Goal: Information Seeking & Learning: Learn about a topic

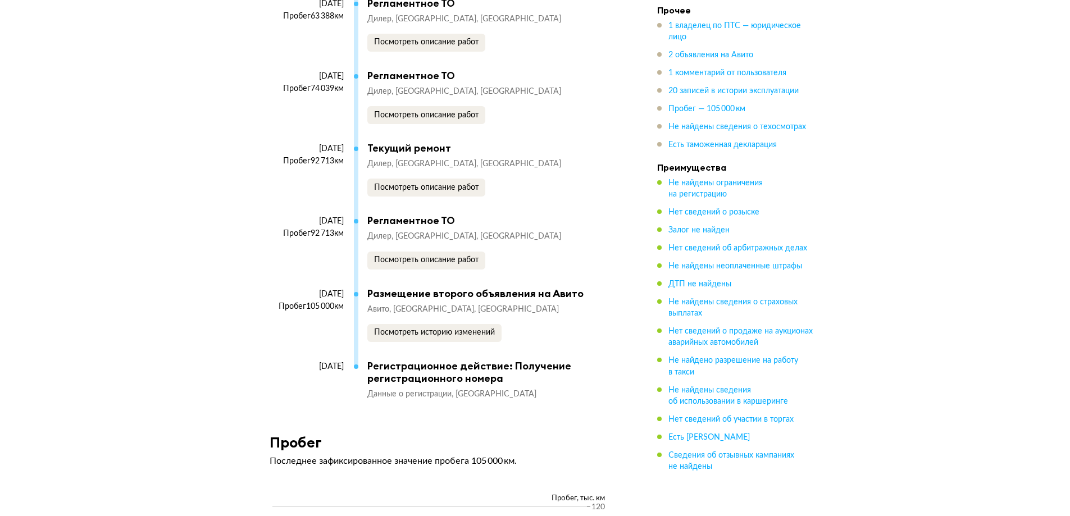
scroll to position [3989, 0]
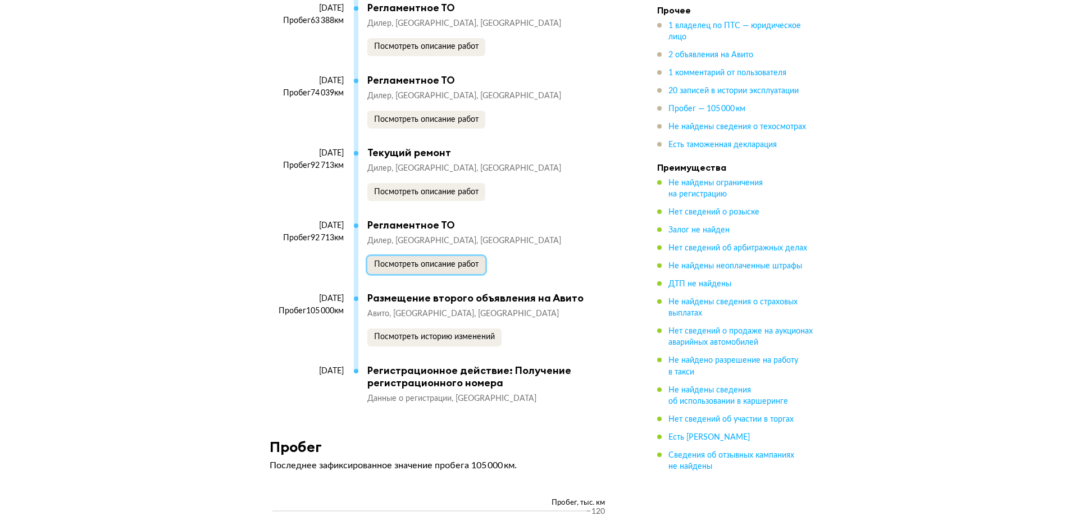
click at [387, 261] on span "Посмотреть описание работ" at bounding box center [426, 265] width 105 height 8
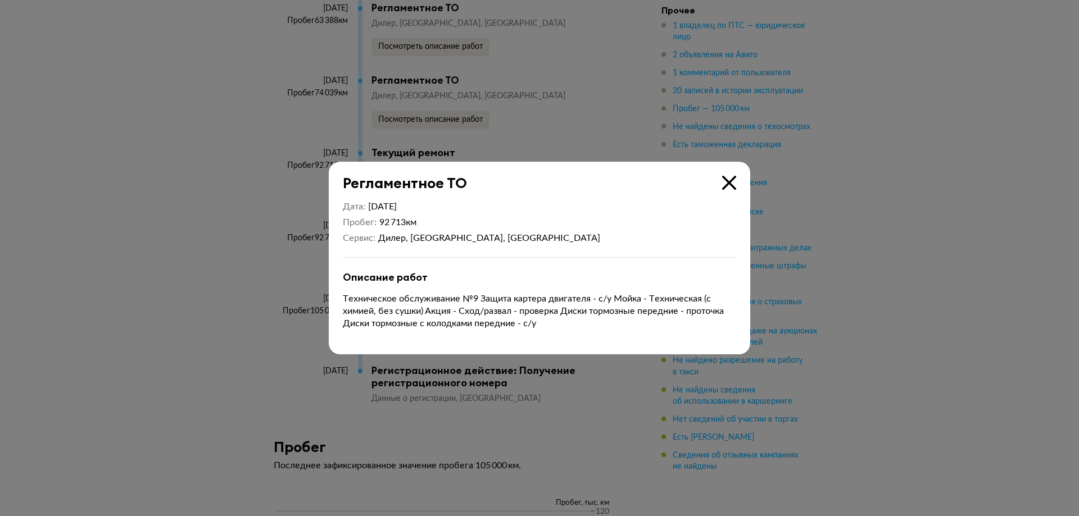
click at [166, 277] on div at bounding box center [539, 258] width 1079 height 516
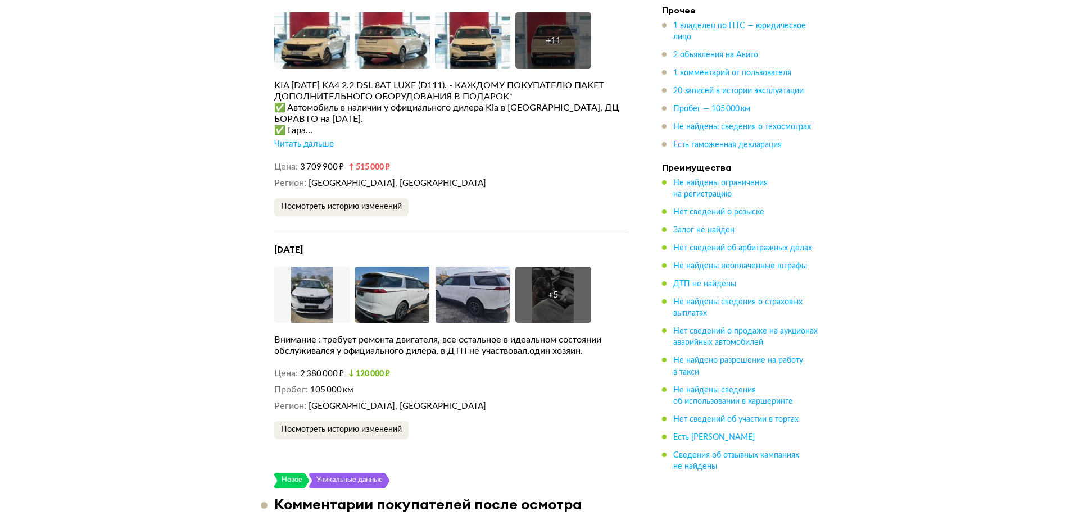
scroll to position [2079, 0]
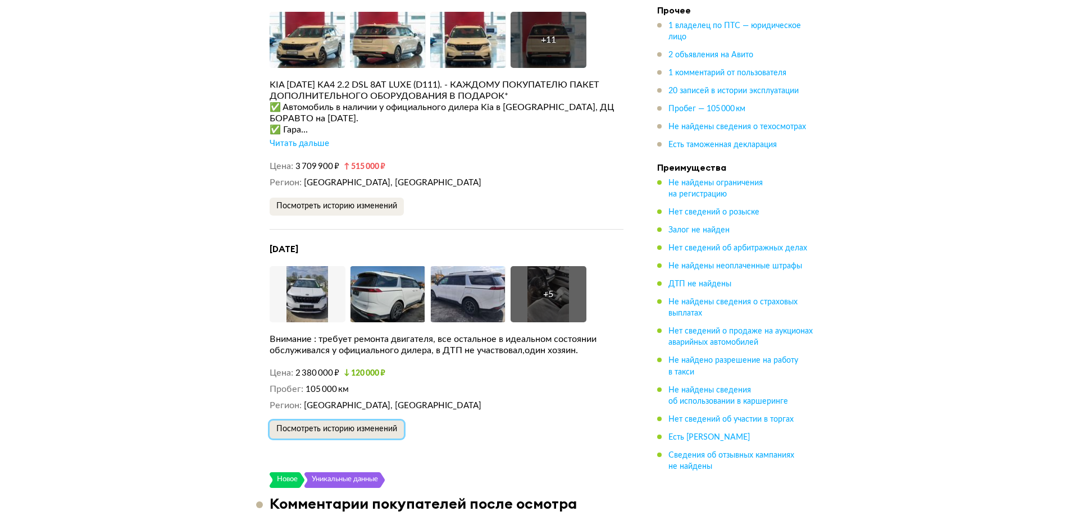
click at [341, 425] on span "Посмотреть историю изменений" at bounding box center [336, 429] width 121 height 8
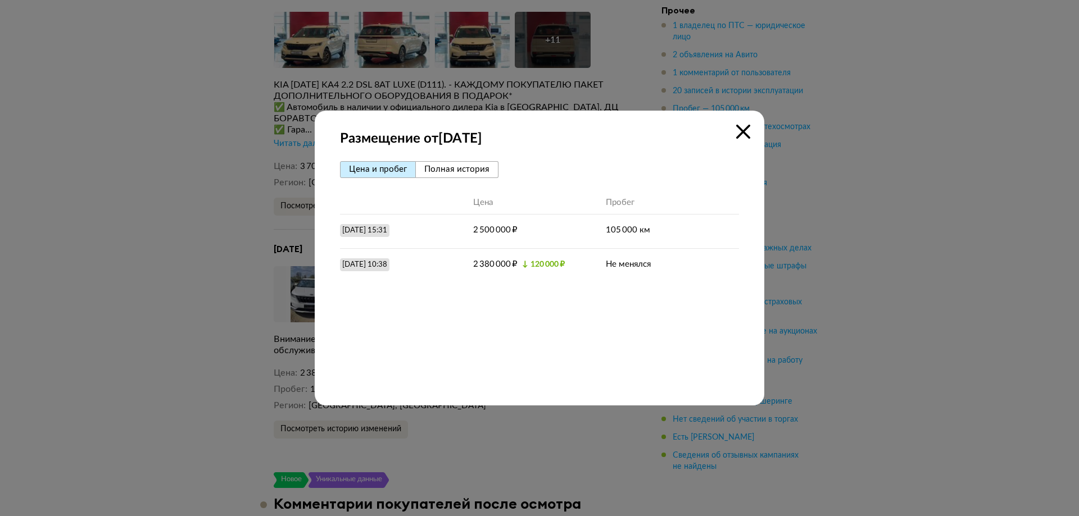
click at [175, 252] on div at bounding box center [539, 258] width 1079 height 516
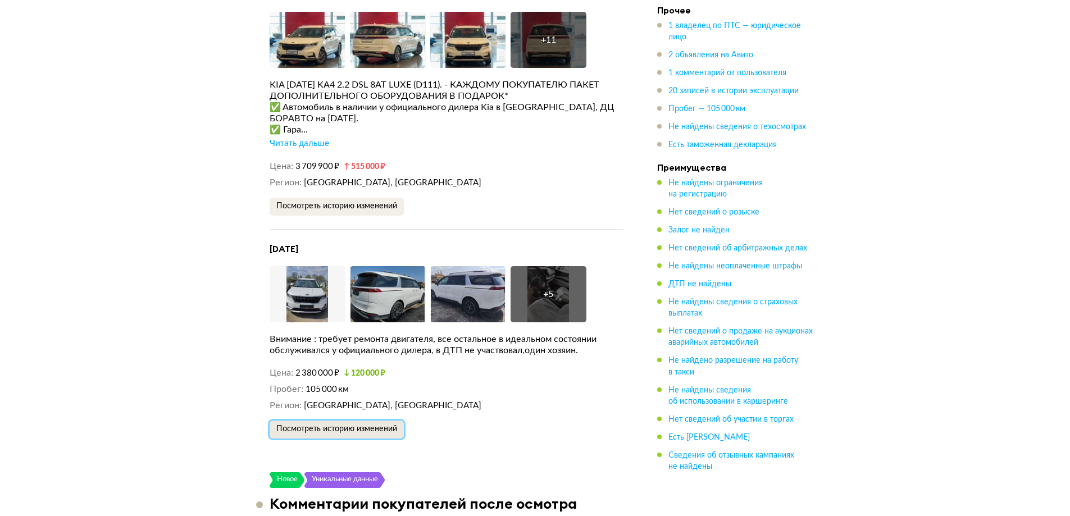
click at [303, 425] on span "Посмотреть историю изменений" at bounding box center [336, 429] width 121 height 8
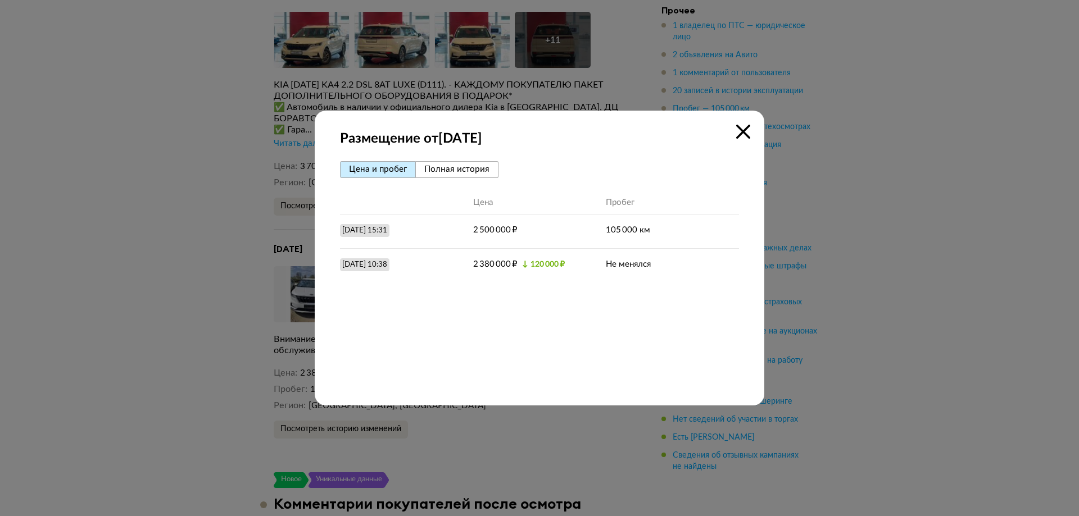
click at [454, 172] on span "Полная история" at bounding box center [456, 169] width 65 height 8
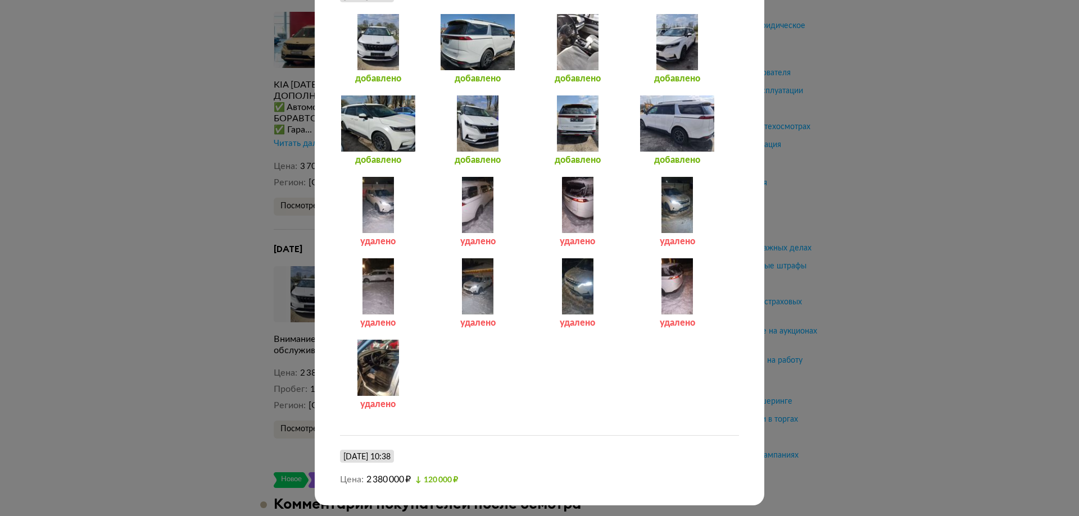
scroll to position [700, 0]
click at [97, 210] on div "Размещение от 11 февраля 2025 года Цена и пробег Полная история 11 февраля 2025…" at bounding box center [539, 258] width 1079 height 516
click at [129, 196] on div "Размещение от 11 февраля 2025 года Цена и пробег Полная история 11 февраля 2025…" at bounding box center [539, 258] width 1079 height 516
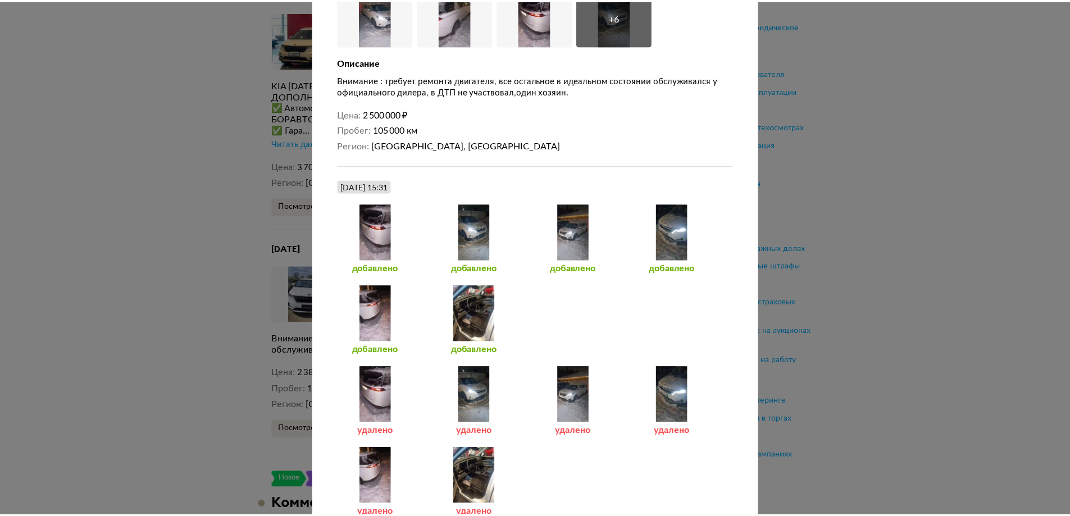
scroll to position [0, 0]
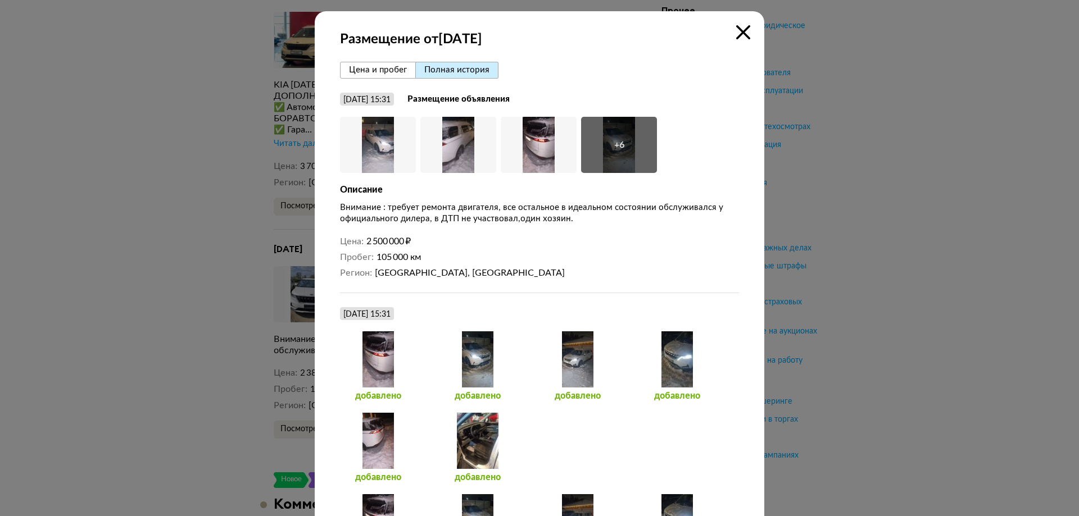
click at [739, 30] on icon at bounding box center [743, 32] width 14 height 14
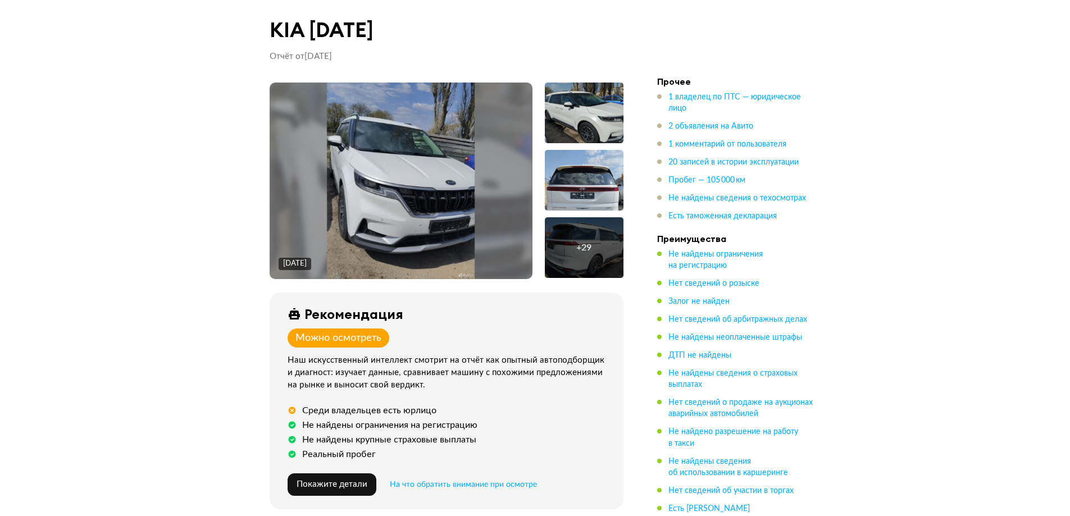
drag, startPoint x: 316, startPoint y: 28, endPoint x: 302, endPoint y: 21, distance: 15.6
click at [316, 28] on h1 "KIA [DATE]" at bounding box center [447, 30] width 354 height 24
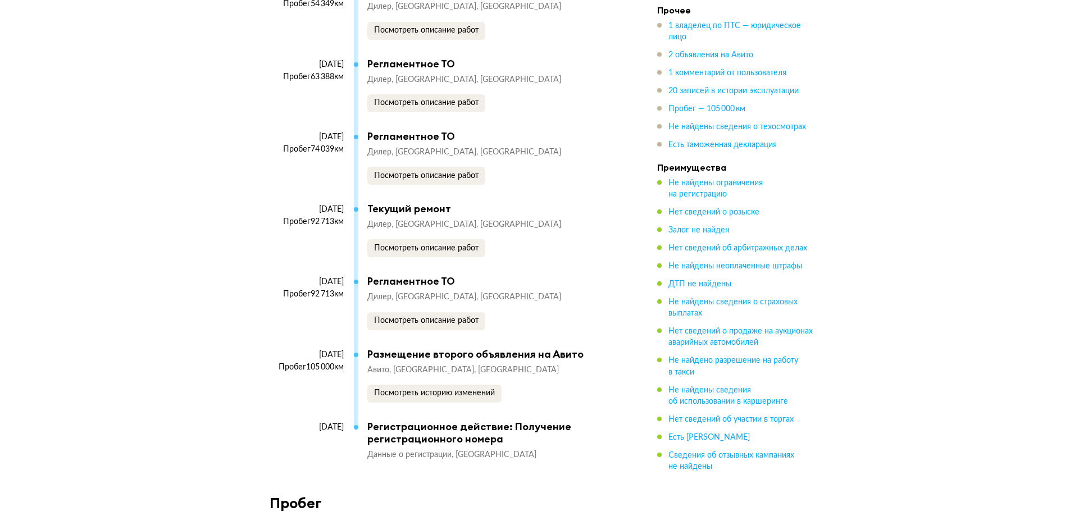
scroll to position [4045, 0]
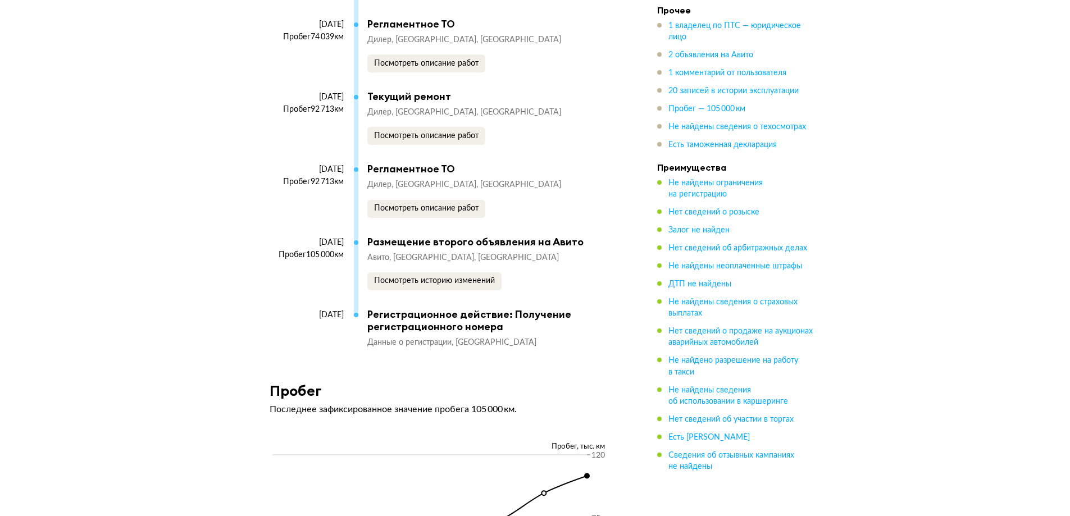
click at [432, 339] on span "Данные о регистрации" at bounding box center [411, 343] width 88 height 8
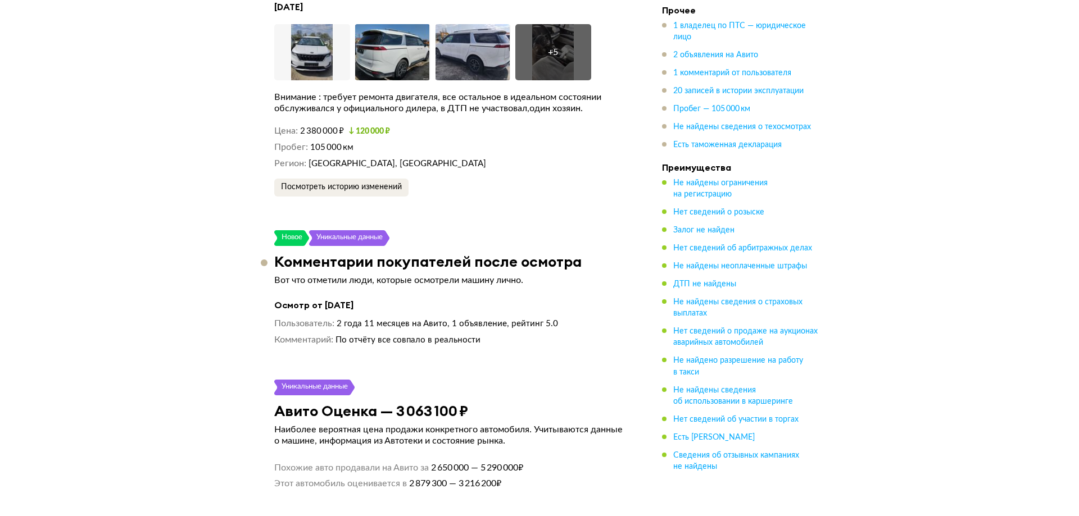
scroll to position [2135, 0]
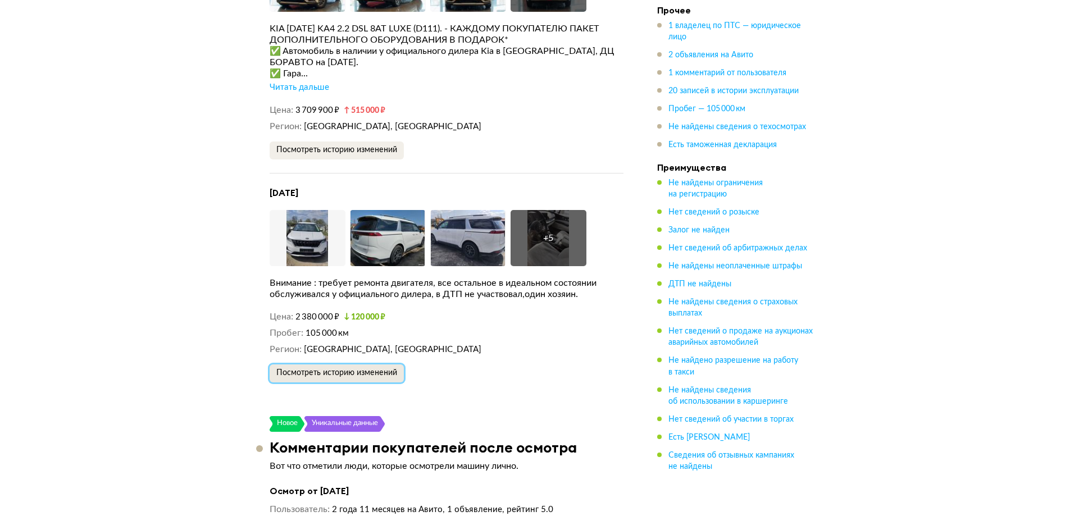
click at [307, 369] on span "Посмотреть историю изменений" at bounding box center [336, 373] width 121 height 8
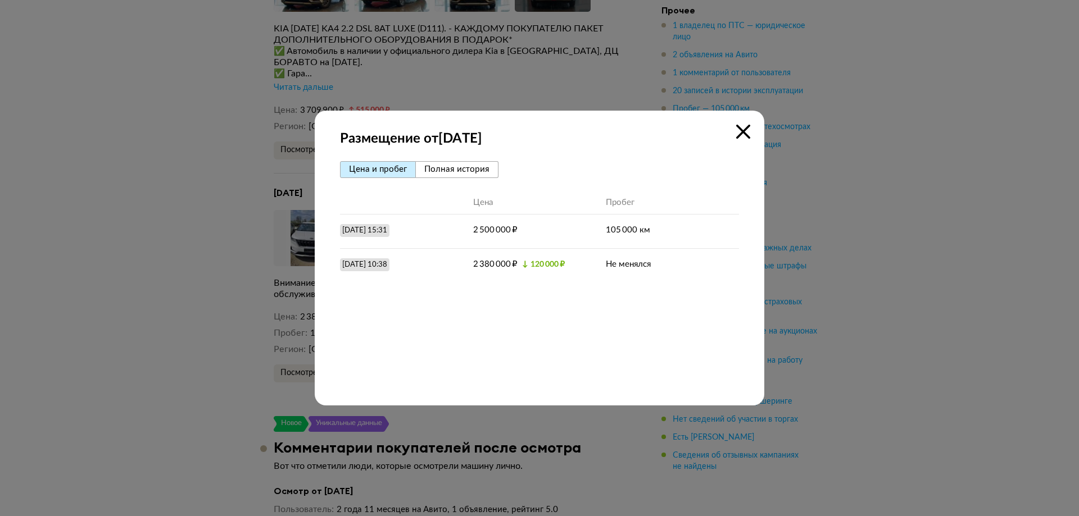
click at [442, 170] on span "Полная история" at bounding box center [456, 169] width 65 height 8
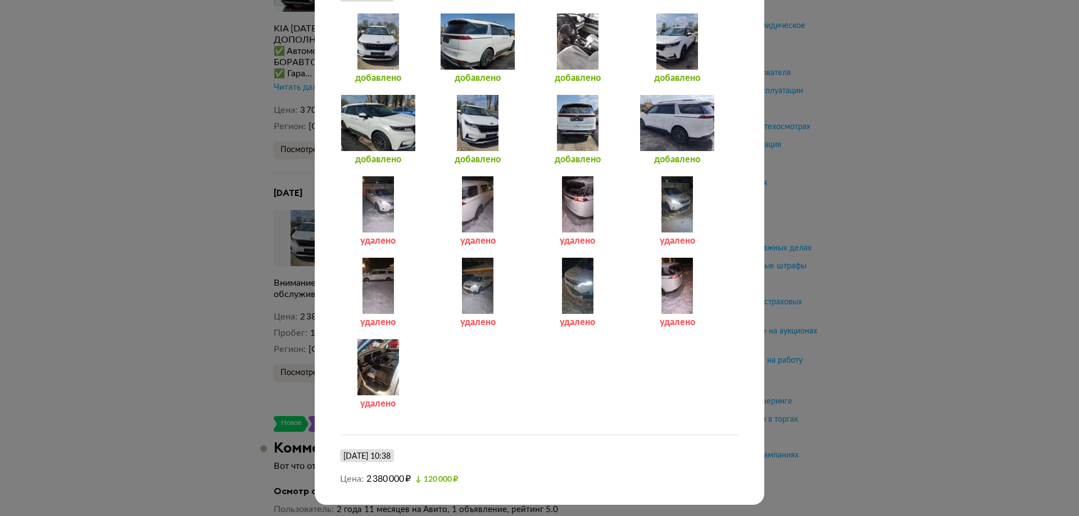
scroll to position [700, 0]
click at [105, 263] on div "Размещение от 11 февраля 2025 года Цена и пробег Полная история 11 февраля 2025…" at bounding box center [539, 258] width 1079 height 516
click at [171, 224] on div "Размещение от 11 февраля 2025 года Цена и пробег Полная история 11 февраля 2025…" at bounding box center [539, 258] width 1079 height 516
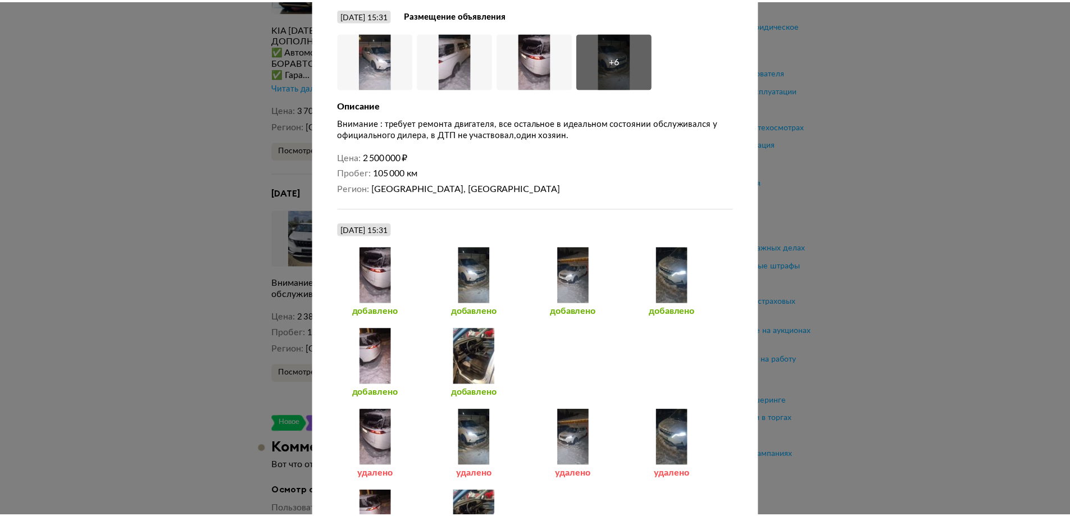
scroll to position [0, 0]
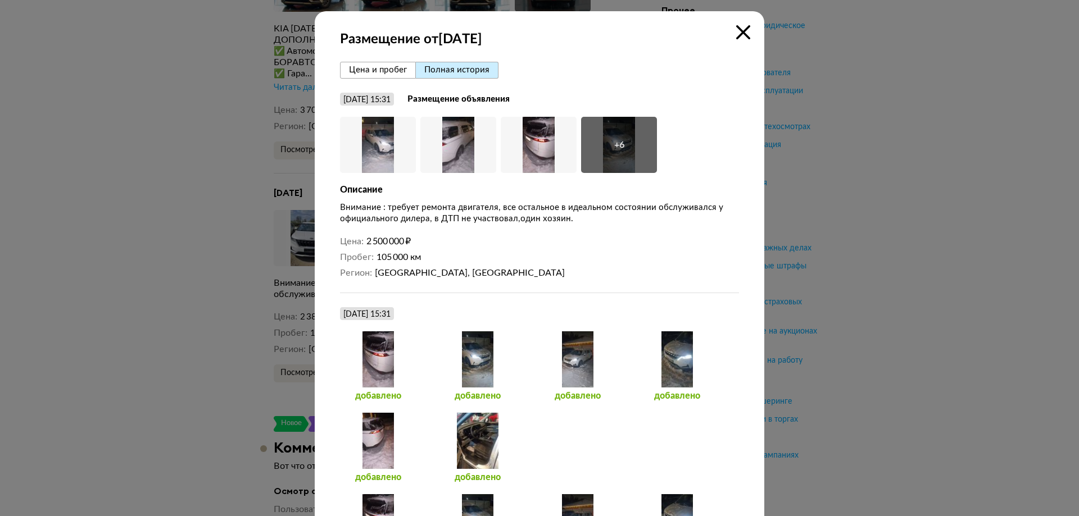
click at [736, 29] on icon at bounding box center [743, 32] width 14 height 14
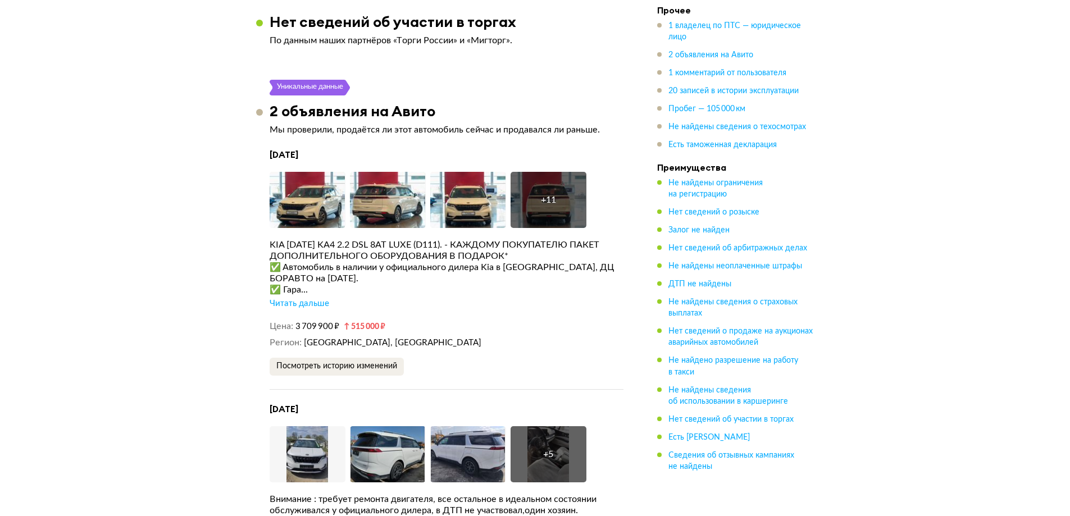
scroll to position [1910, 0]
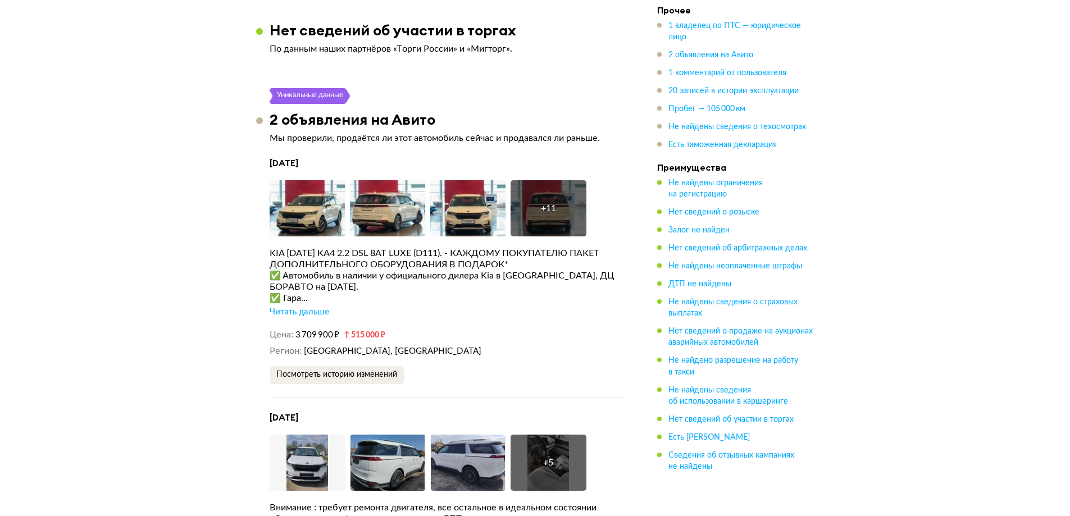
click at [307, 307] on div "Читать дальше" at bounding box center [300, 312] width 60 height 11
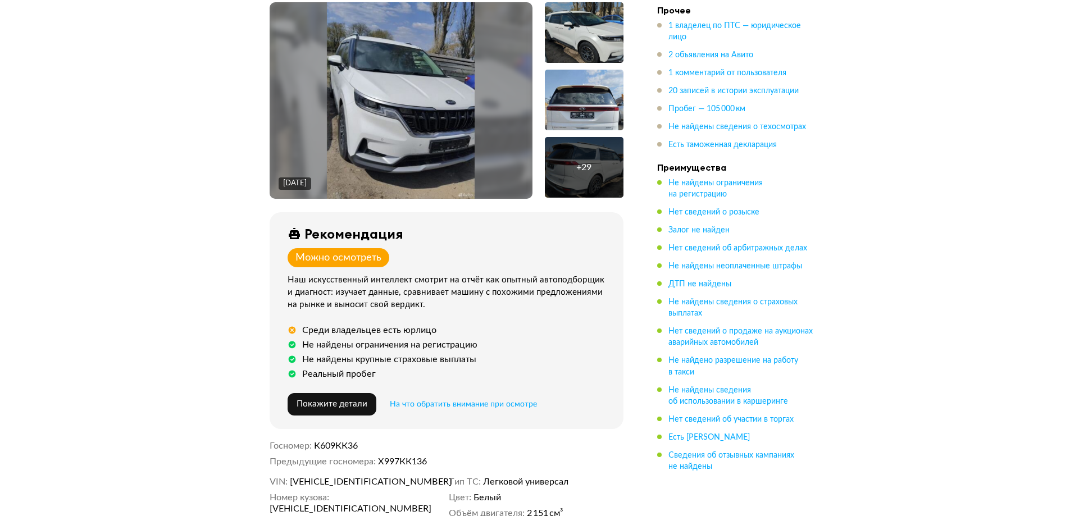
scroll to position [0, 0]
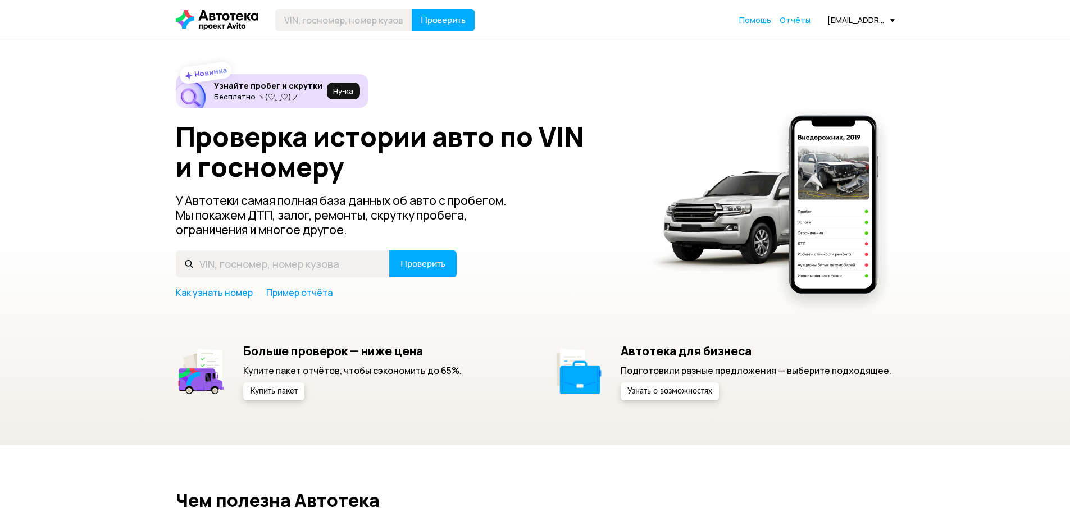
click at [796, 20] on span "Отчёты" at bounding box center [795, 20] width 31 height 11
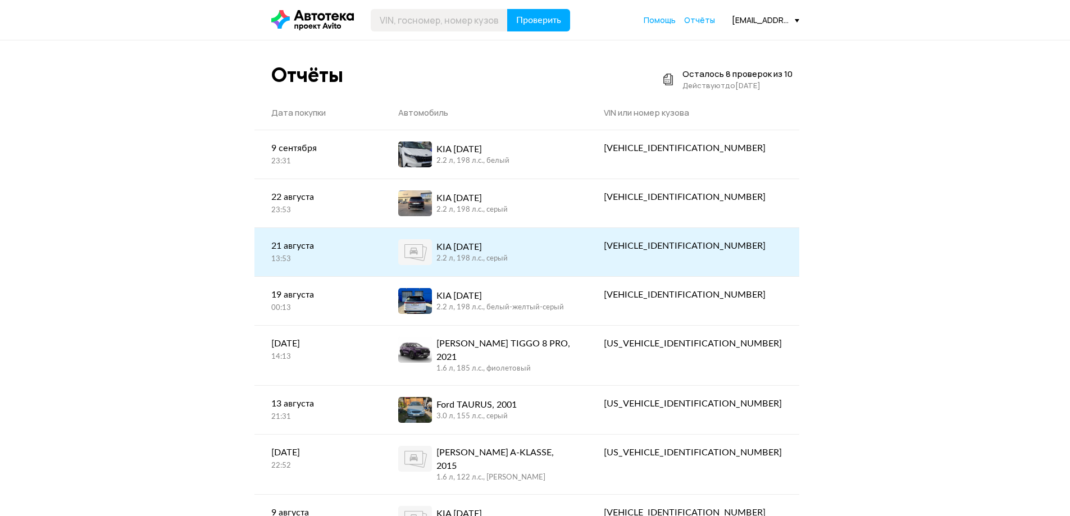
click at [508, 240] on div "KIA [DATE]" at bounding box center [472, 246] width 71 height 13
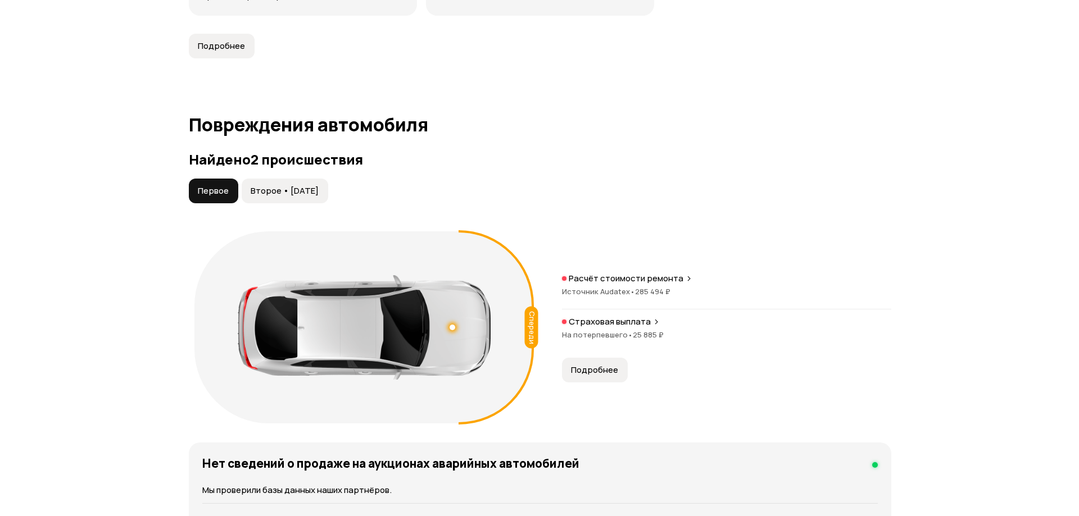
scroll to position [1068, 0]
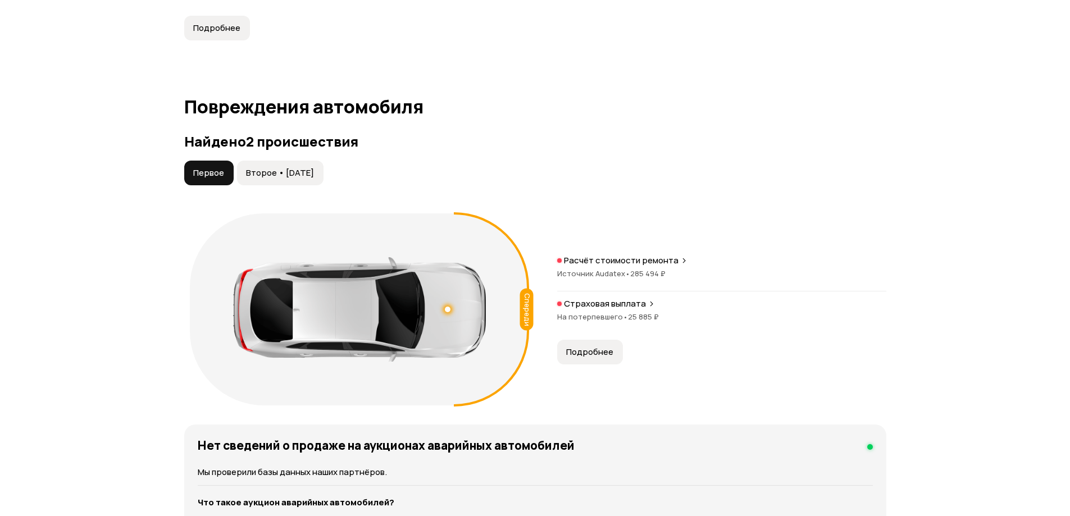
click at [591, 352] on span "Подробнее" at bounding box center [589, 352] width 47 height 11
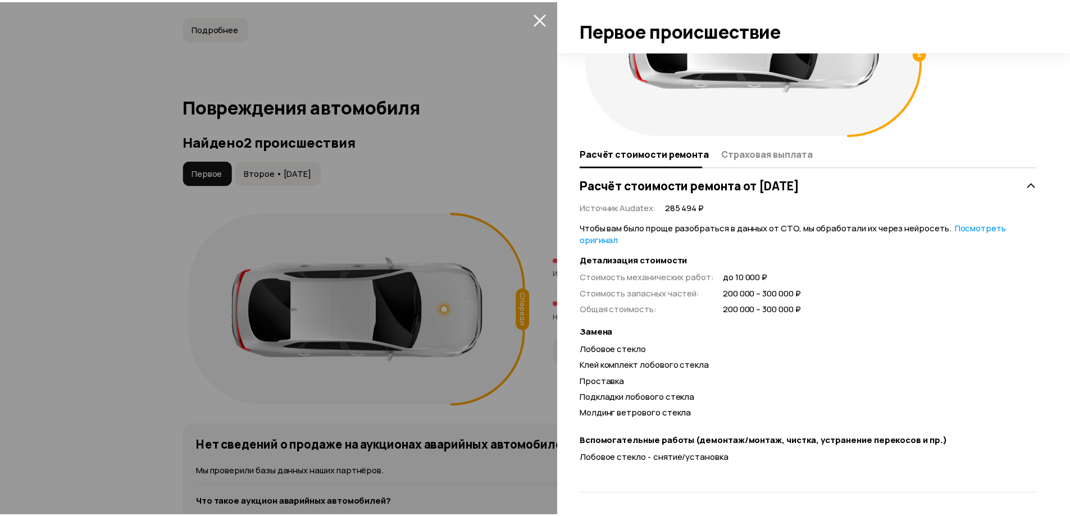
scroll to position [115, 0]
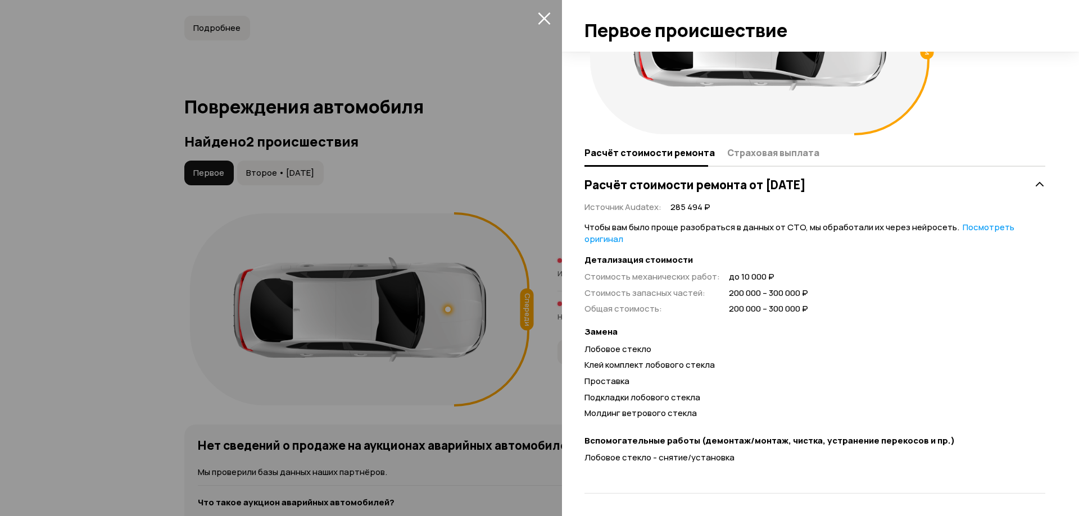
click at [0, 319] on div at bounding box center [539, 258] width 1079 height 516
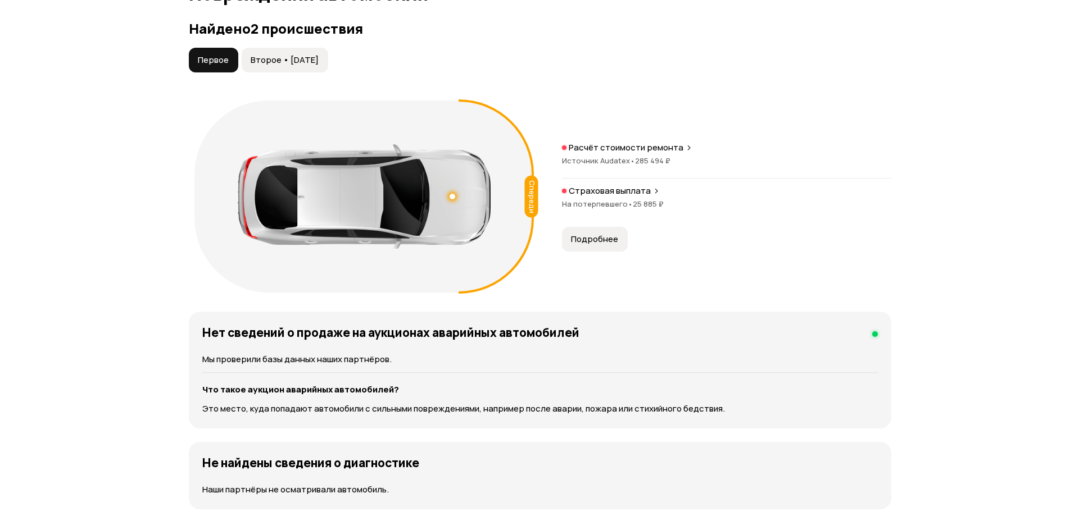
scroll to position [1180, 0]
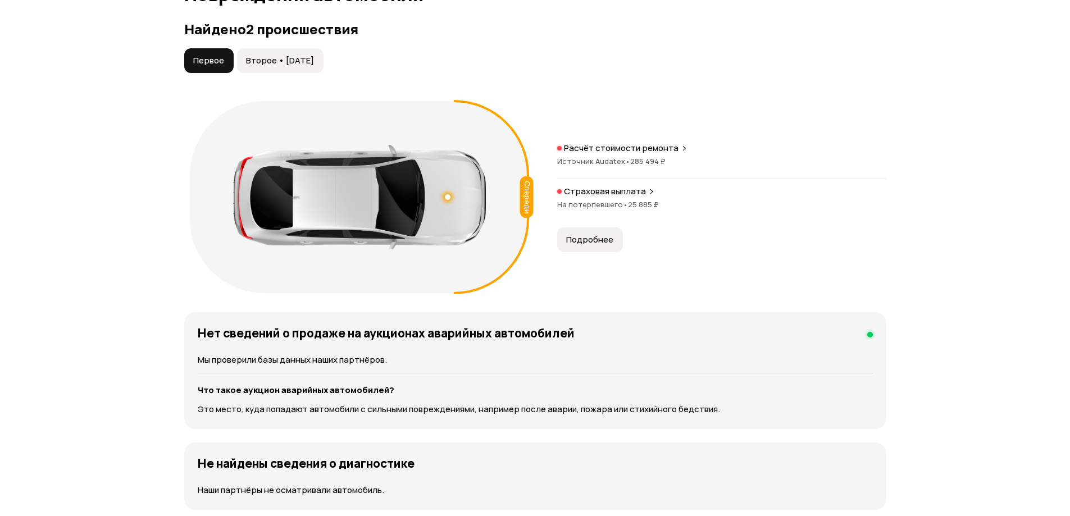
click at [590, 234] on span "Подробнее" at bounding box center [589, 239] width 47 height 11
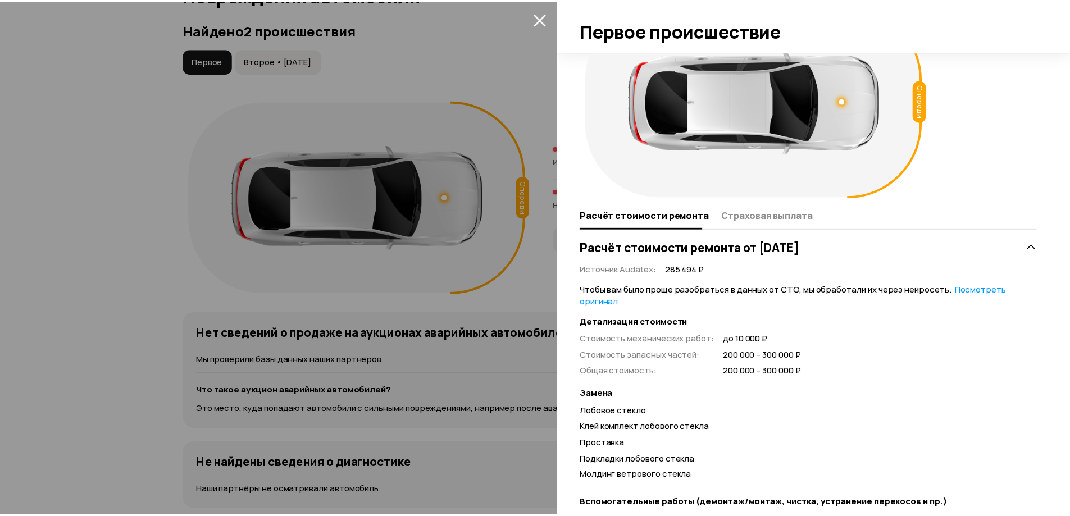
scroll to position [115, 0]
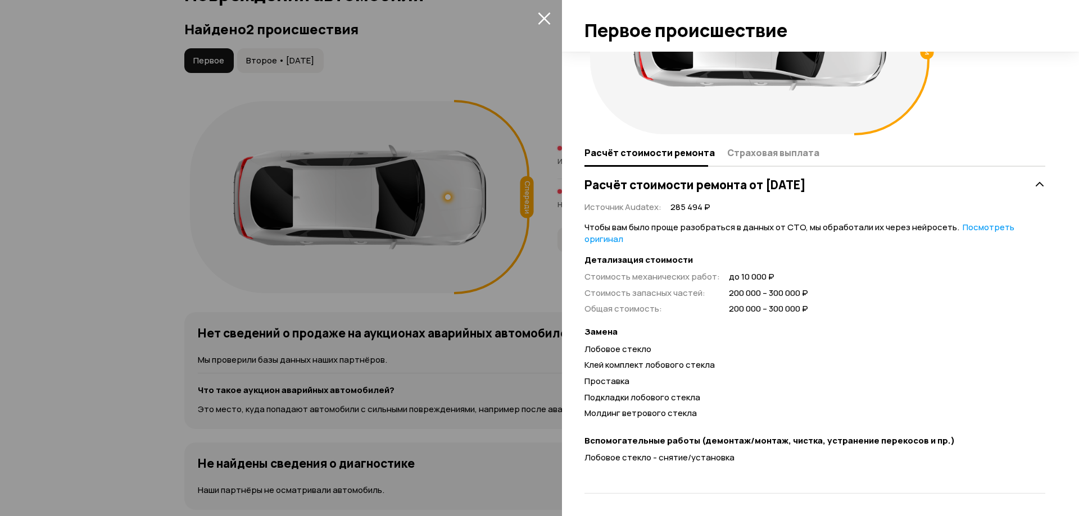
click at [92, 258] on div at bounding box center [539, 258] width 1079 height 516
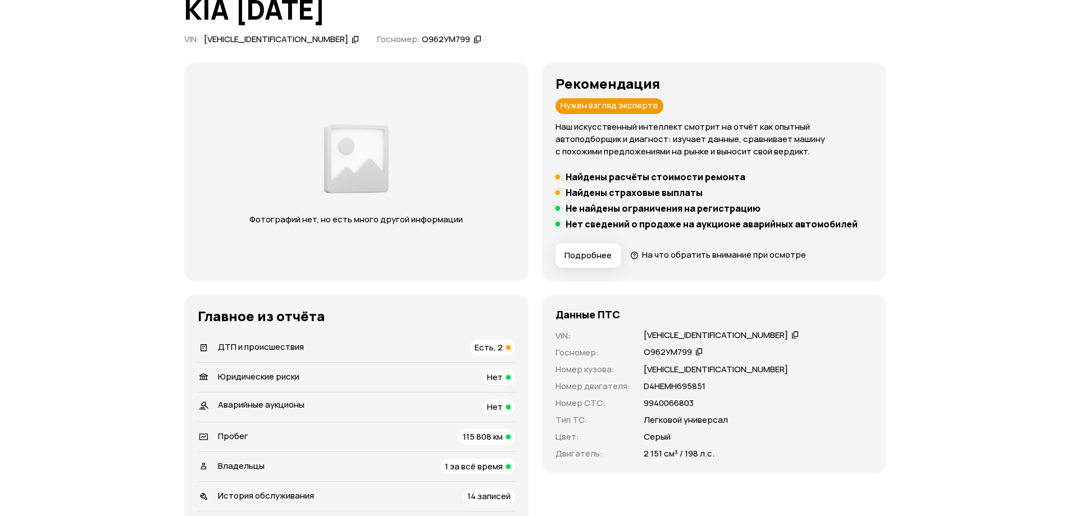
scroll to position [169, 0]
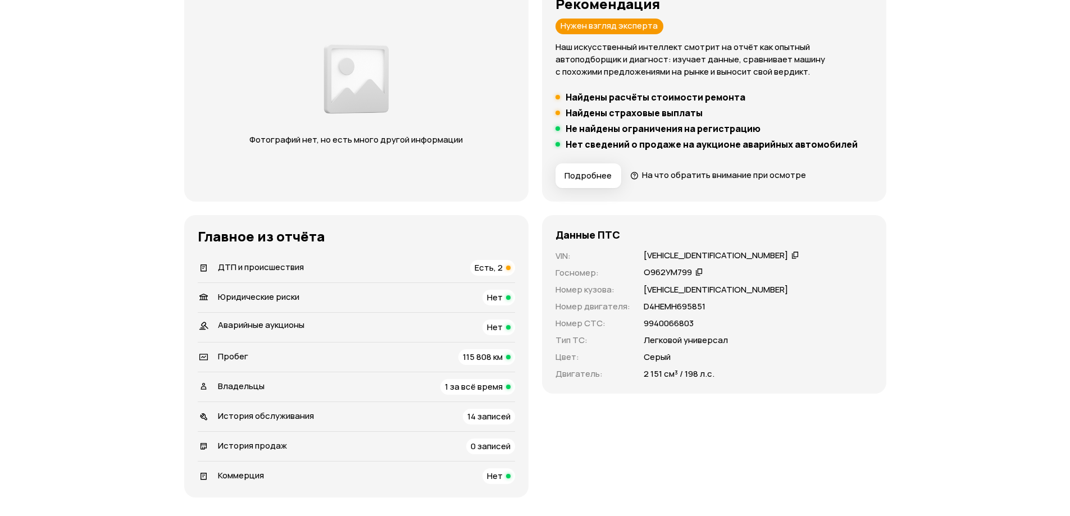
click at [281, 265] on span "ДТП и происшествия" at bounding box center [261, 267] width 86 height 12
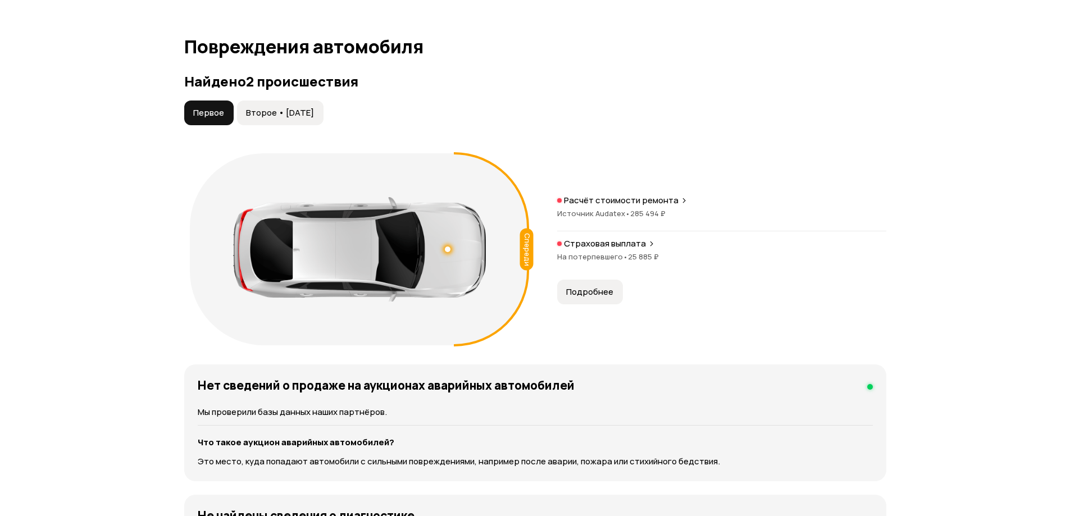
scroll to position [1108, 0]
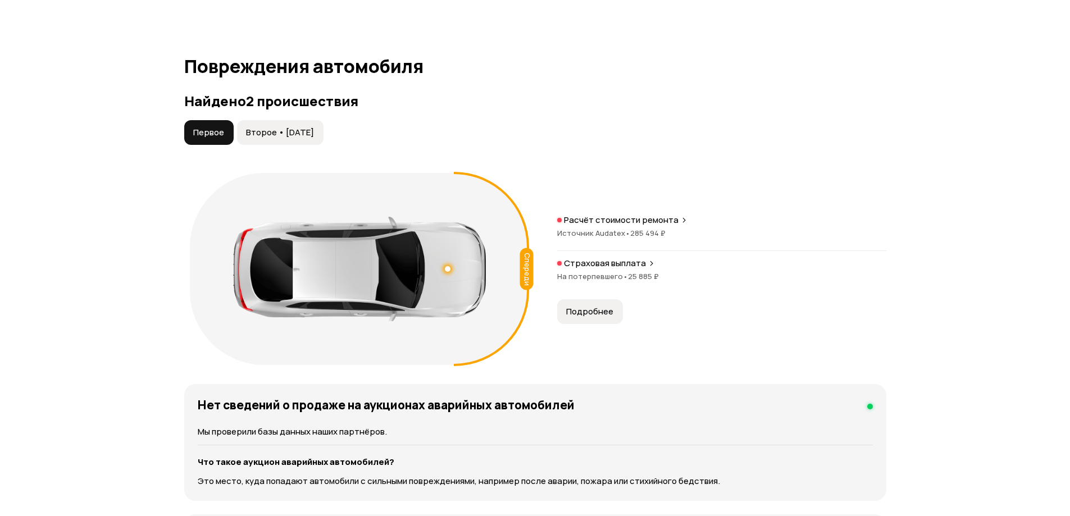
click at [283, 129] on span "Второе • [DATE]" at bounding box center [280, 132] width 68 height 11
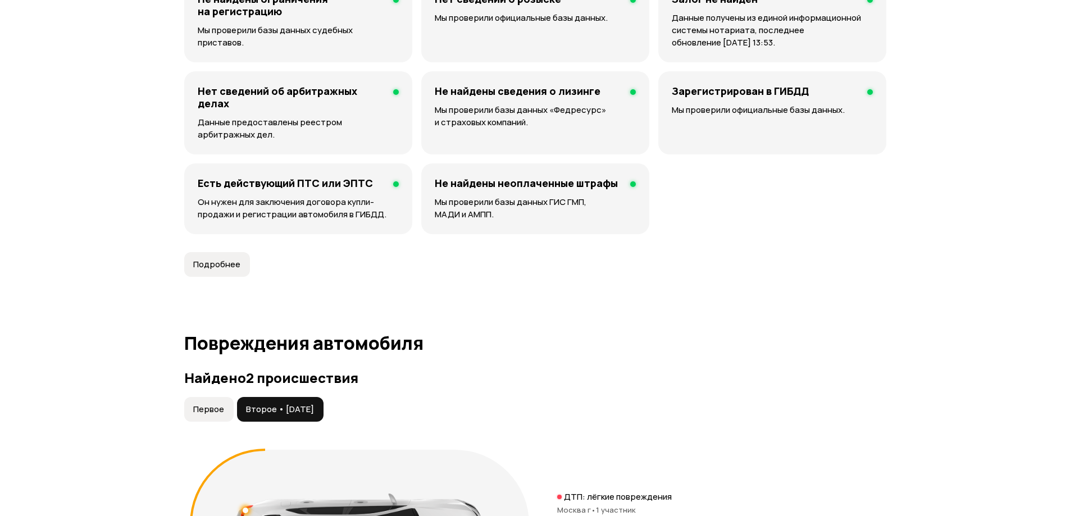
scroll to position [827, 0]
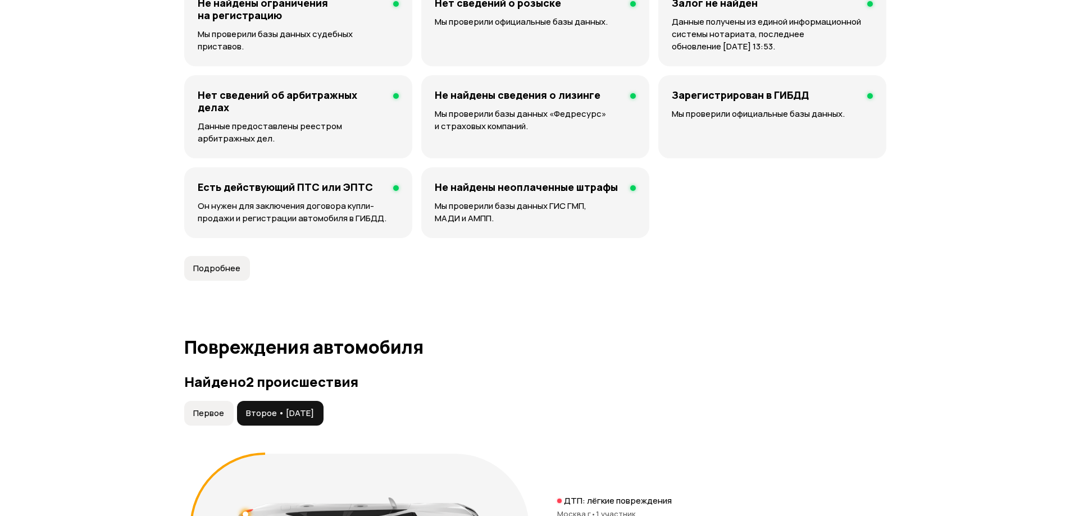
click at [210, 411] on span "Первое" at bounding box center [208, 413] width 31 height 11
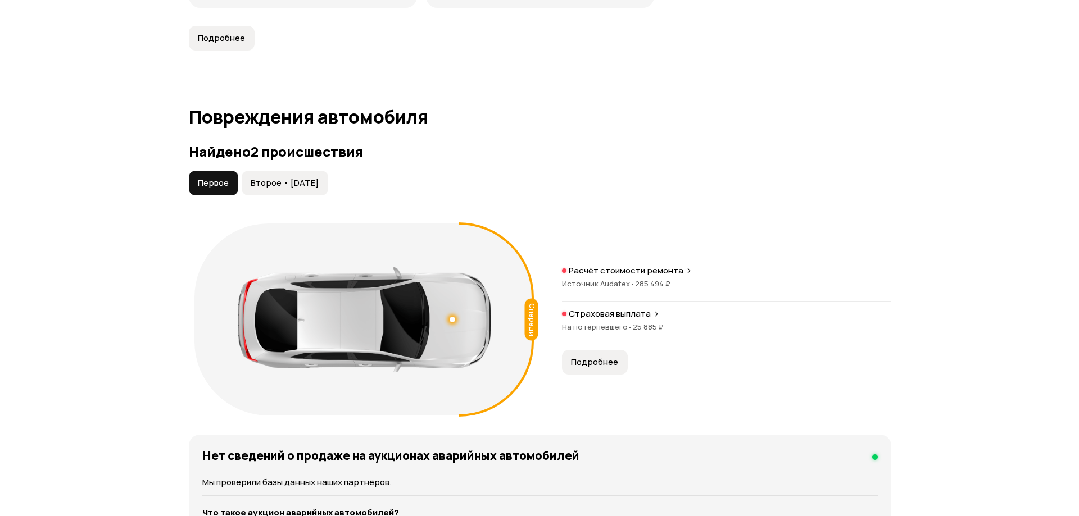
scroll to position [1164, 0]
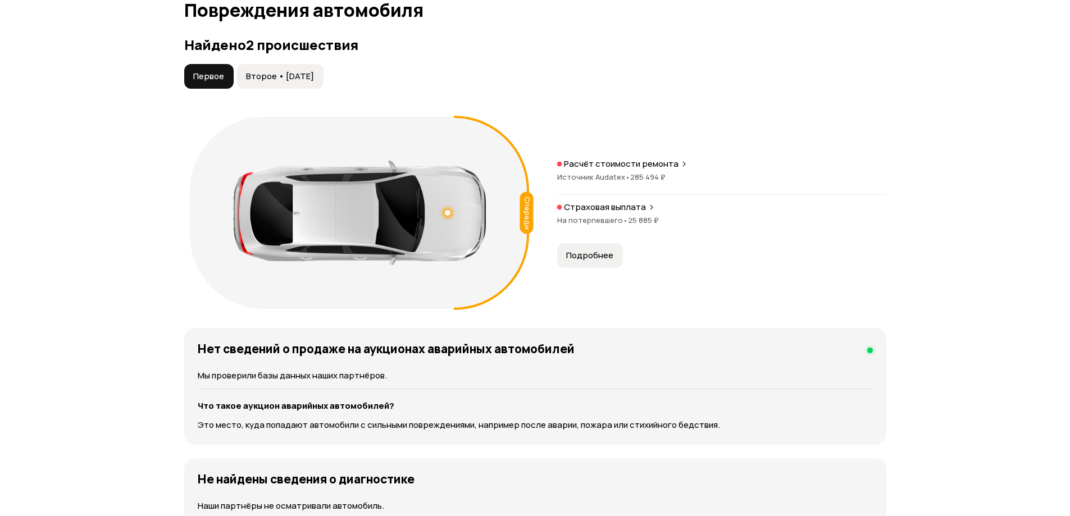
click at [293, 78] on span "Второе • [DATE]" at bounding box center [280, 76] width 68 height 11
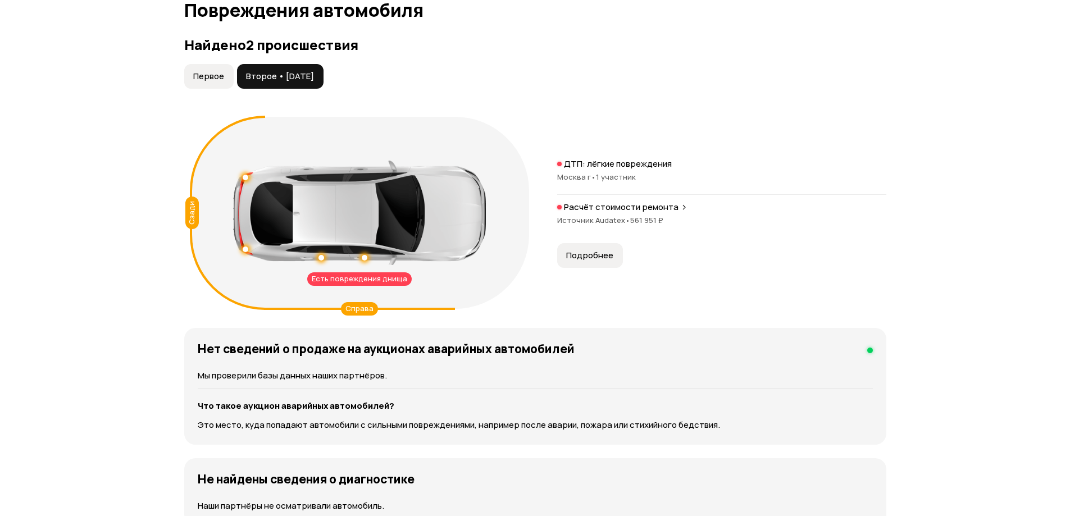
click at [592, 257] on span "Подробнее" at bounding box center [589, 255] width 47 height 11
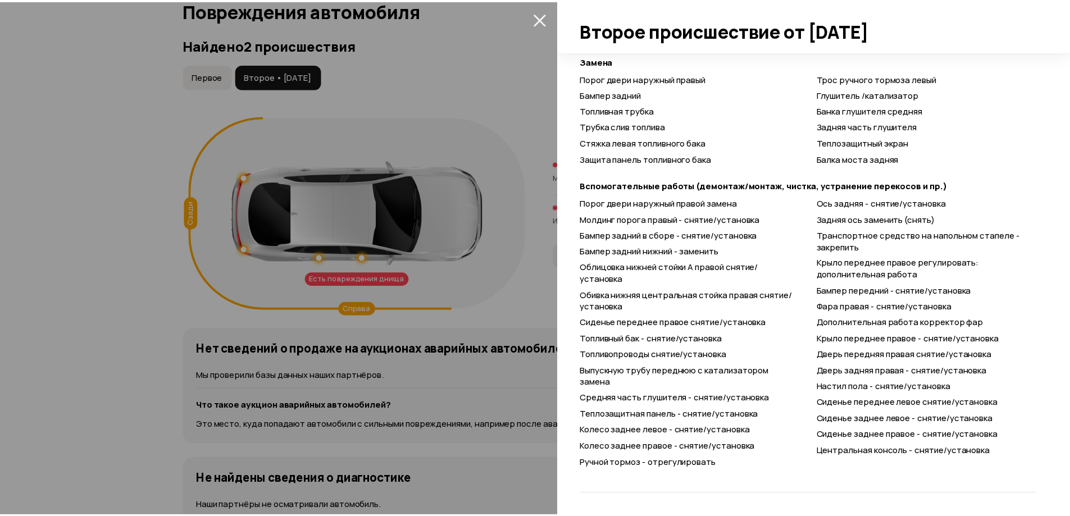
scroll to position [613, 0]
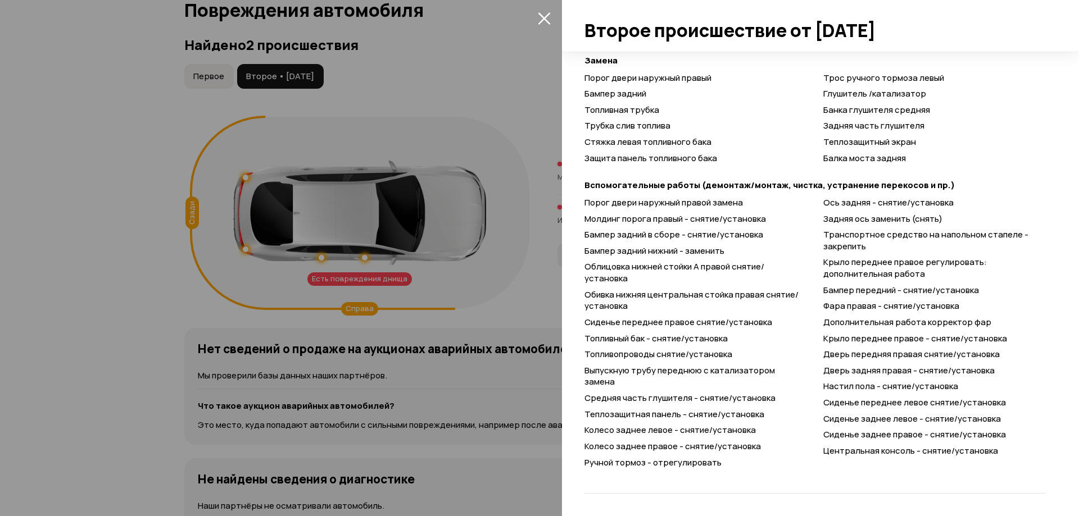
click at [1, 283] on div at bounding box center [539, 258] width 1079 height 516
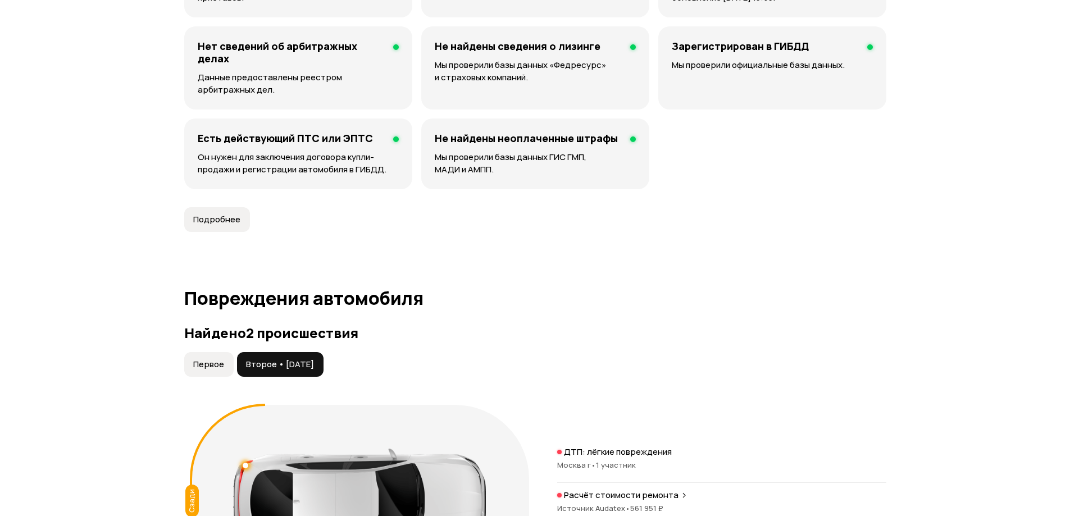
scroll to position [1052, 0]
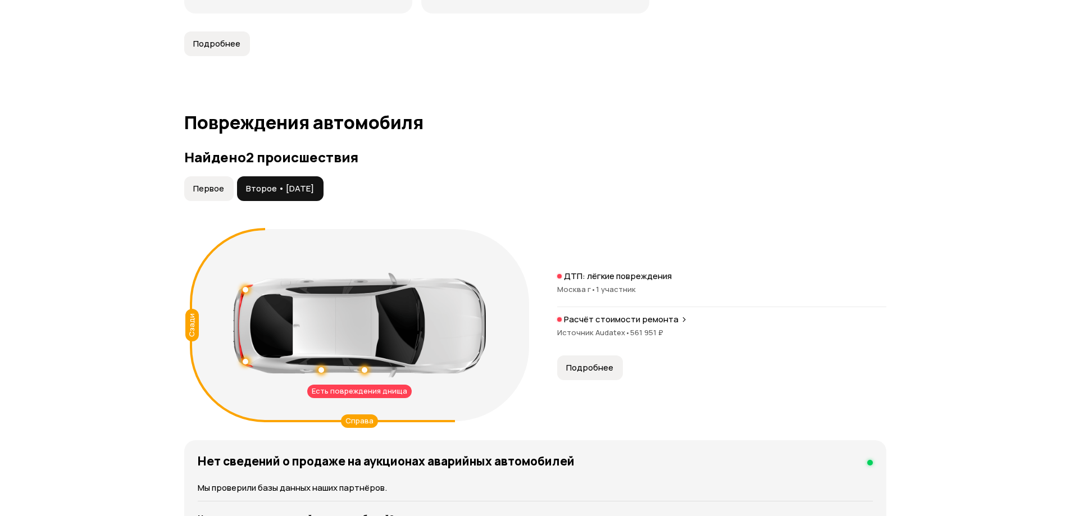
click at [208, 189] on span "Первое" at bounding box center [208, 188] width 31 height 11
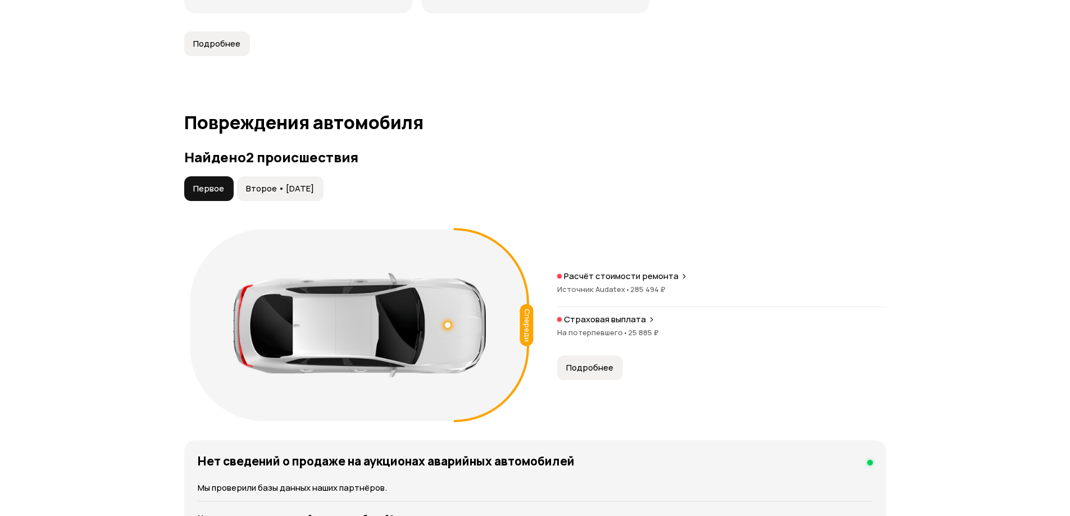
click at [294, 189] on span "Второе • [DATE]" at bounding box center [280, 188] width 68 height 11
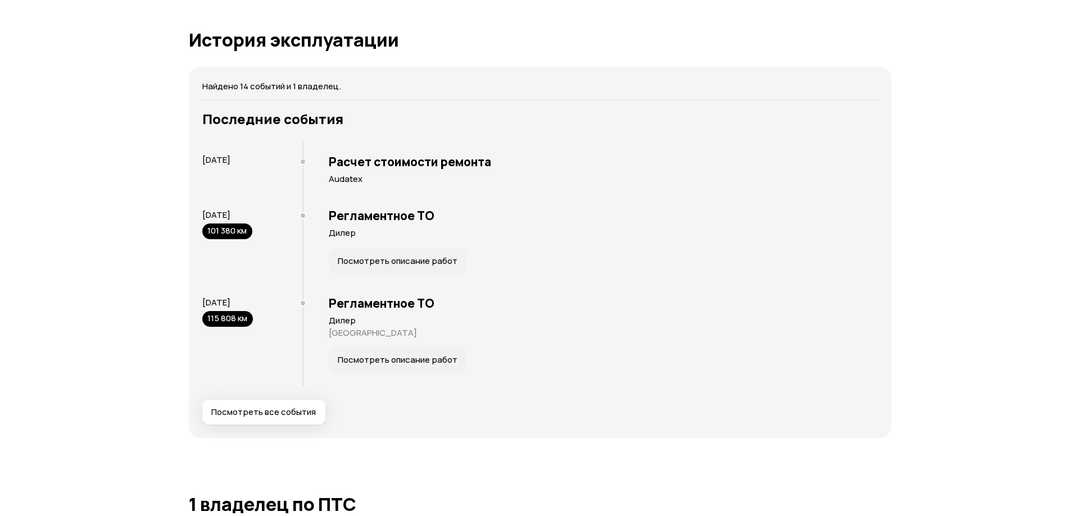
scroll to position [2119, 0]
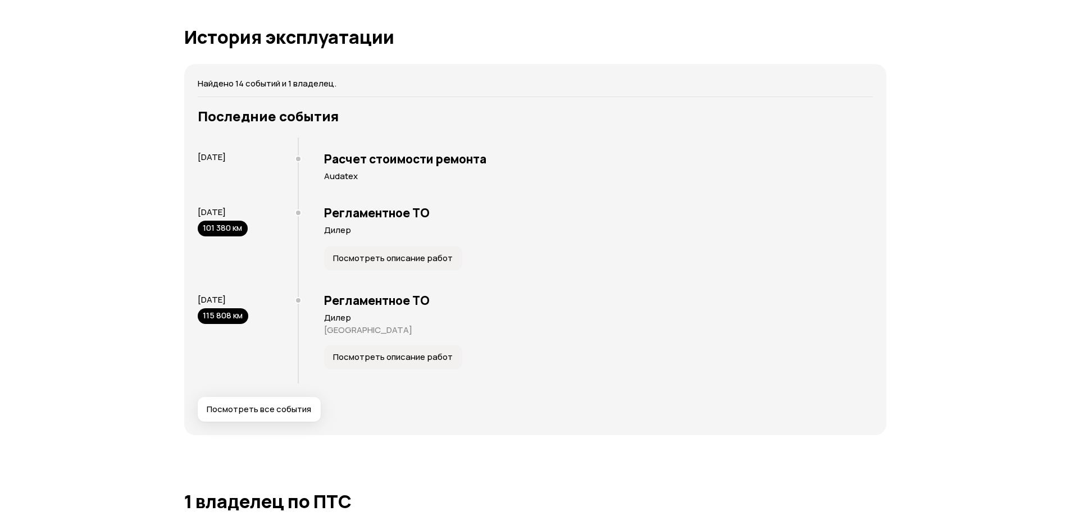
click at [369, 359] on span "Посмотреть описание работ" at bounding box center [393, 357] width 120 height 11
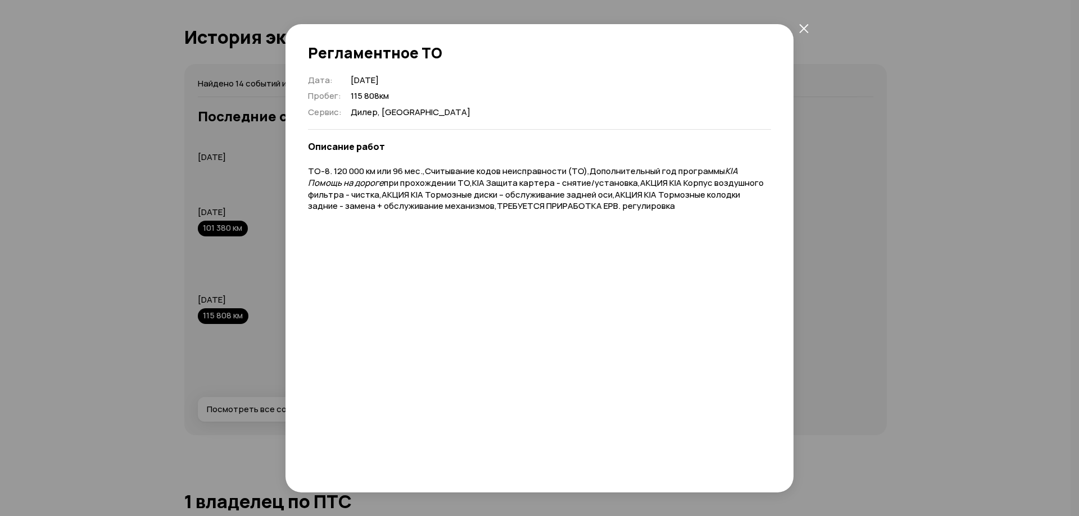
click at [111, 318] on div "Регламентное ТО Дата : [DATE] Пробег : 115 808 км Сервис : [GEOGRAPHIC_DATA], […" at bounding box center [539, 258] width 1079 height 516
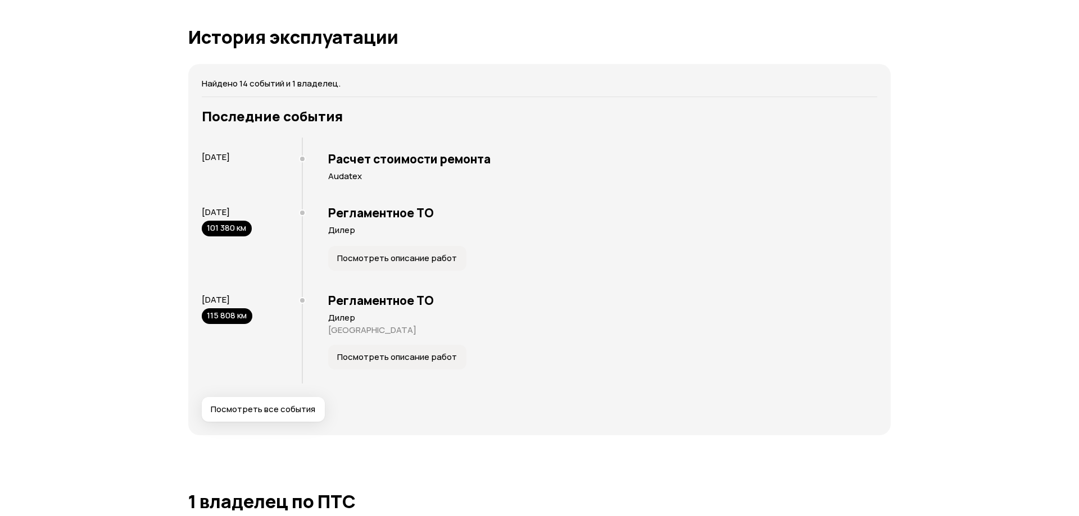
click at [378, 356] on span "Посмотреть описание работ" at bounding box center [397, 357] width 120 height 11
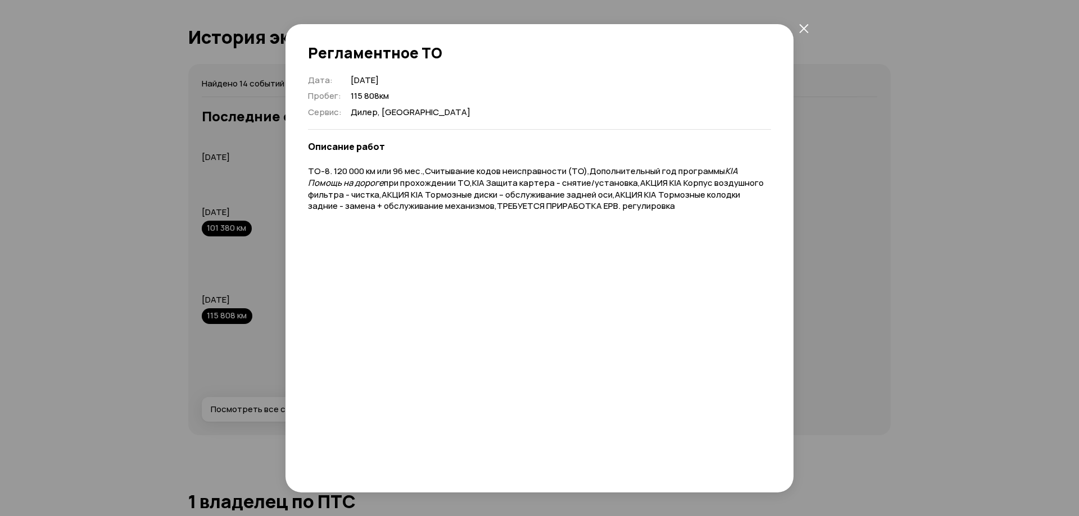
click at [115, 336] on div "Регламентное ТО Дата : [DATE] Пробег : 115 808 км Сервис : [GEOGRAPHIC_DATA], […" at bounding box center [539, 258] width 1079 height 516
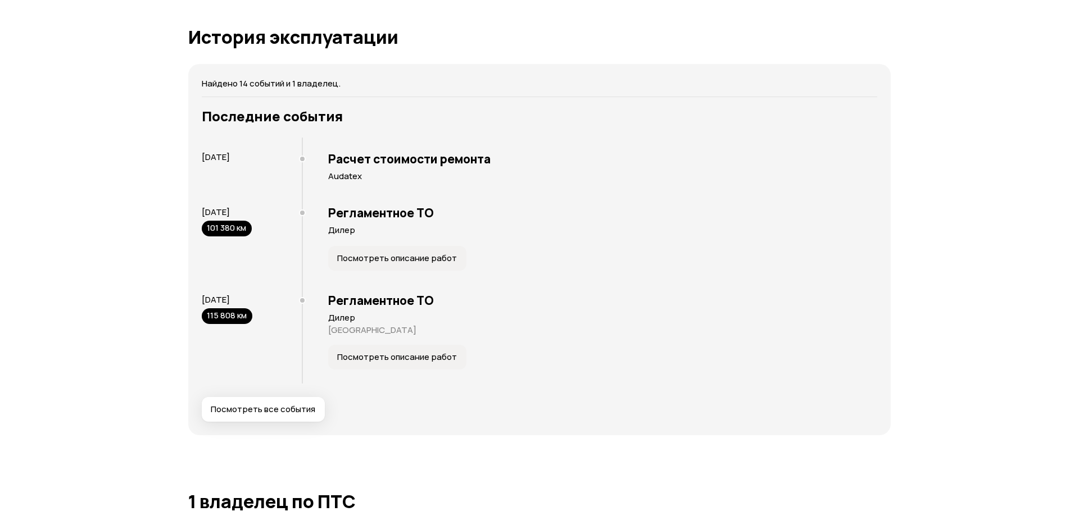
click at [390, 258] on span "Посмотреть описание работ" at bounding box center [397, 258] width 120 height 11
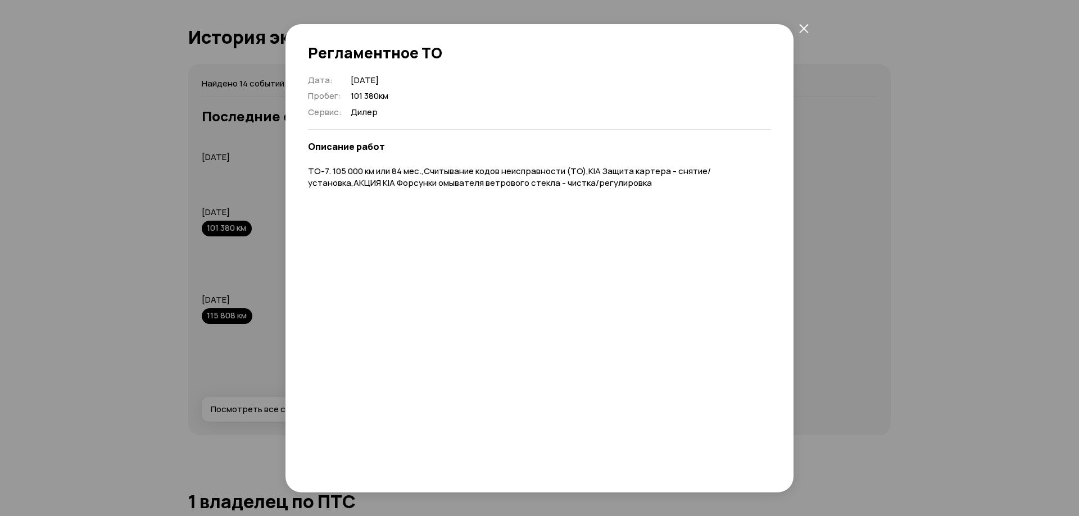
click at [122, 296] on div "Регламентное ТО Дата : [DATE] Пробег : 101 380 км Сервис : Дилер Описание работ…" at bounding box center [539, 258] width 1079 height 516
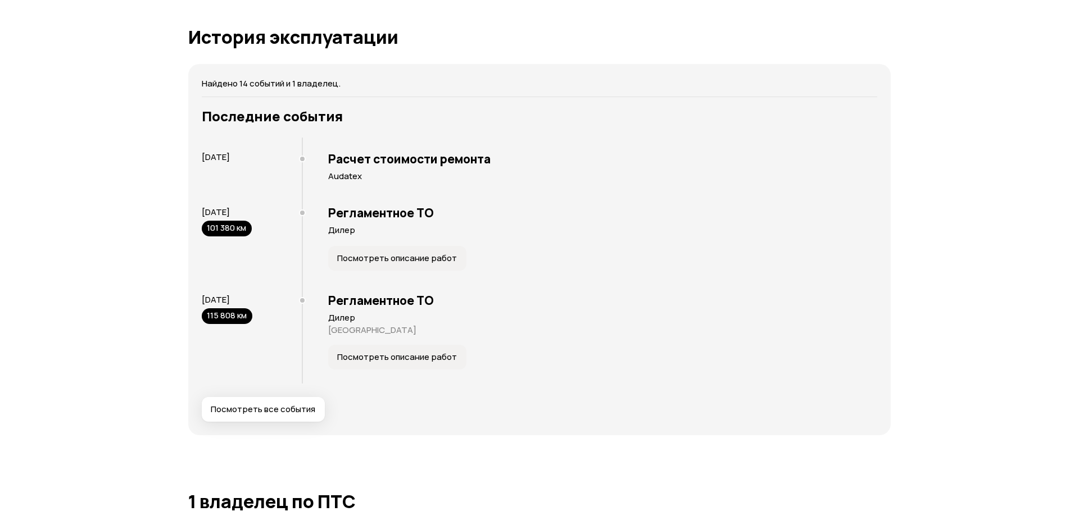
click at [257, 406] on span "Посмотреть все события" at bounding box center [263, 409] width 105 height 11
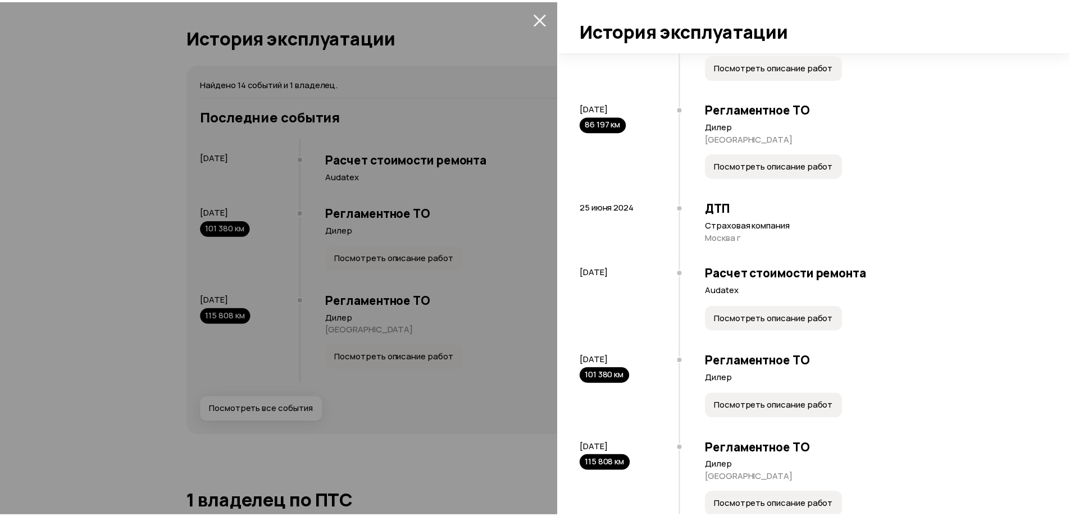
scroll to position [843, 0]
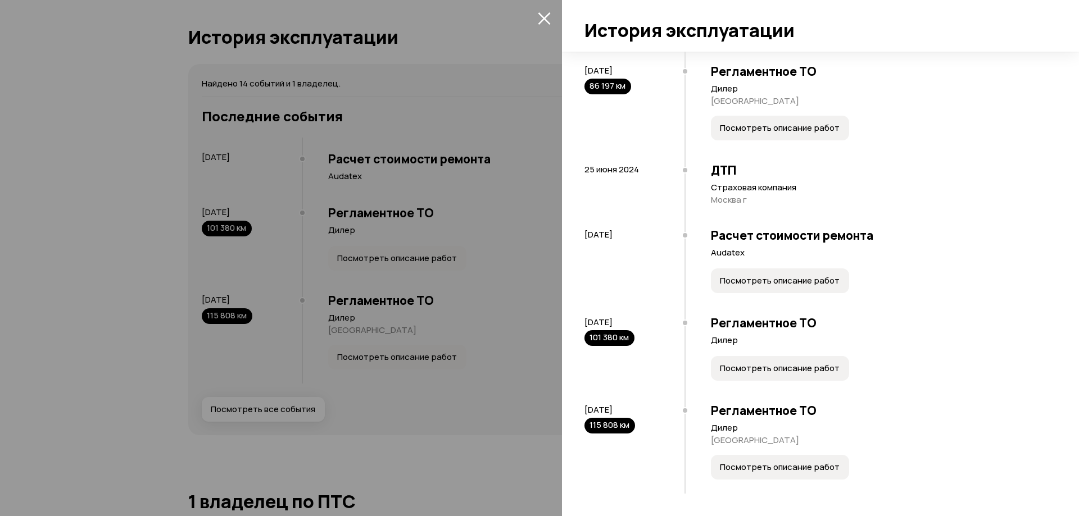
click at [1, 241] on div at bounding box center [539, 258] width 1079 height 516
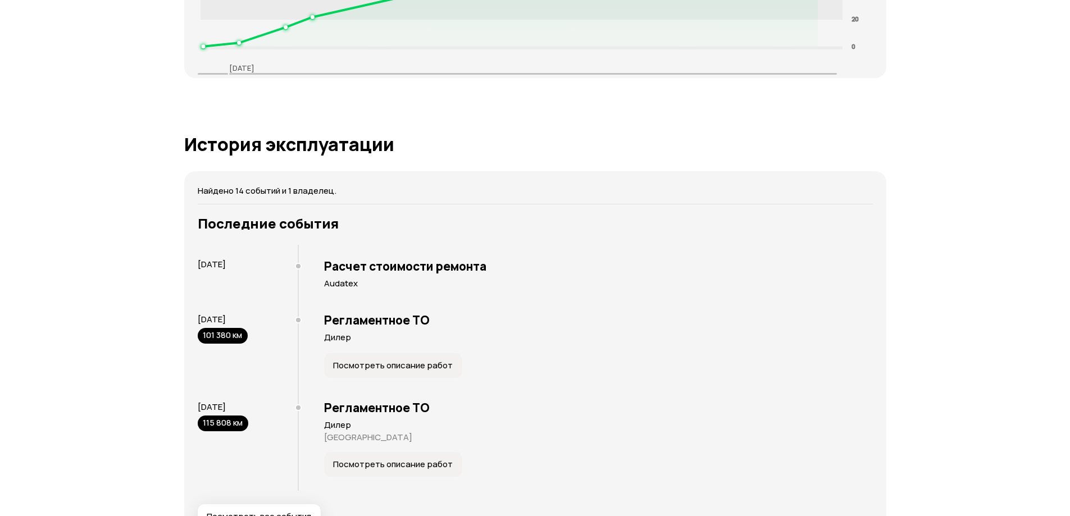
scroll to position [1764, 0]
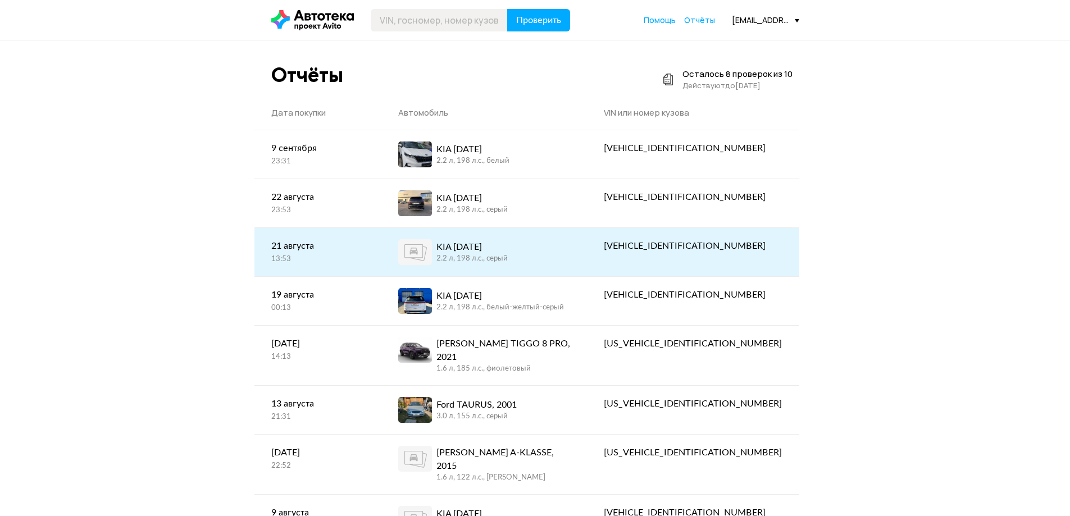
click at [507, 254] on div "2.2 л, 198 л.c., серый" at bounding box center [472, 259] width 71 height 10
